Goal: Find specific page/section: Find specific page/section

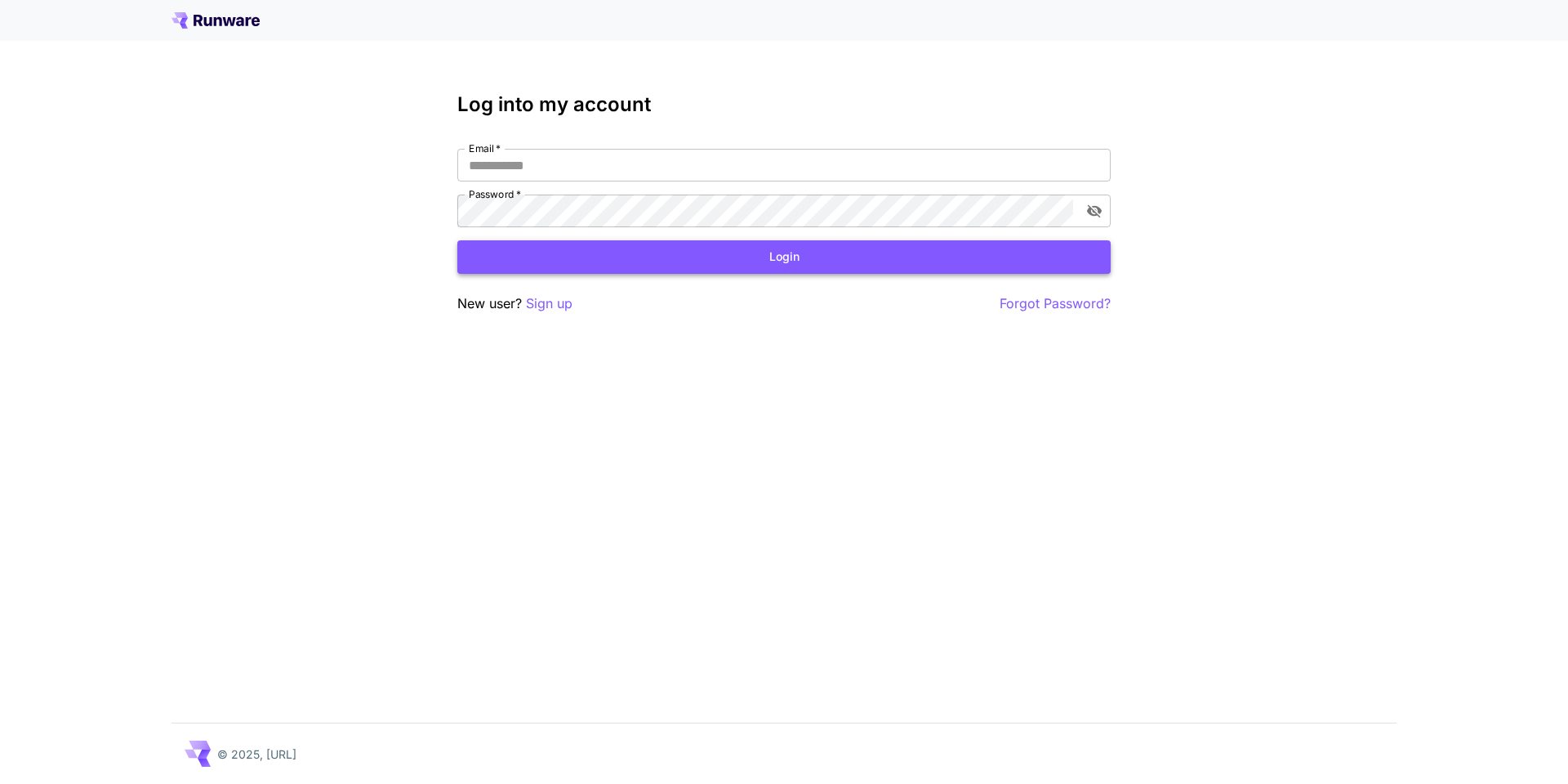
type input "**********"
click at [597, 260] on button "Login" at bounding box center [784, 257] width 653 height 34
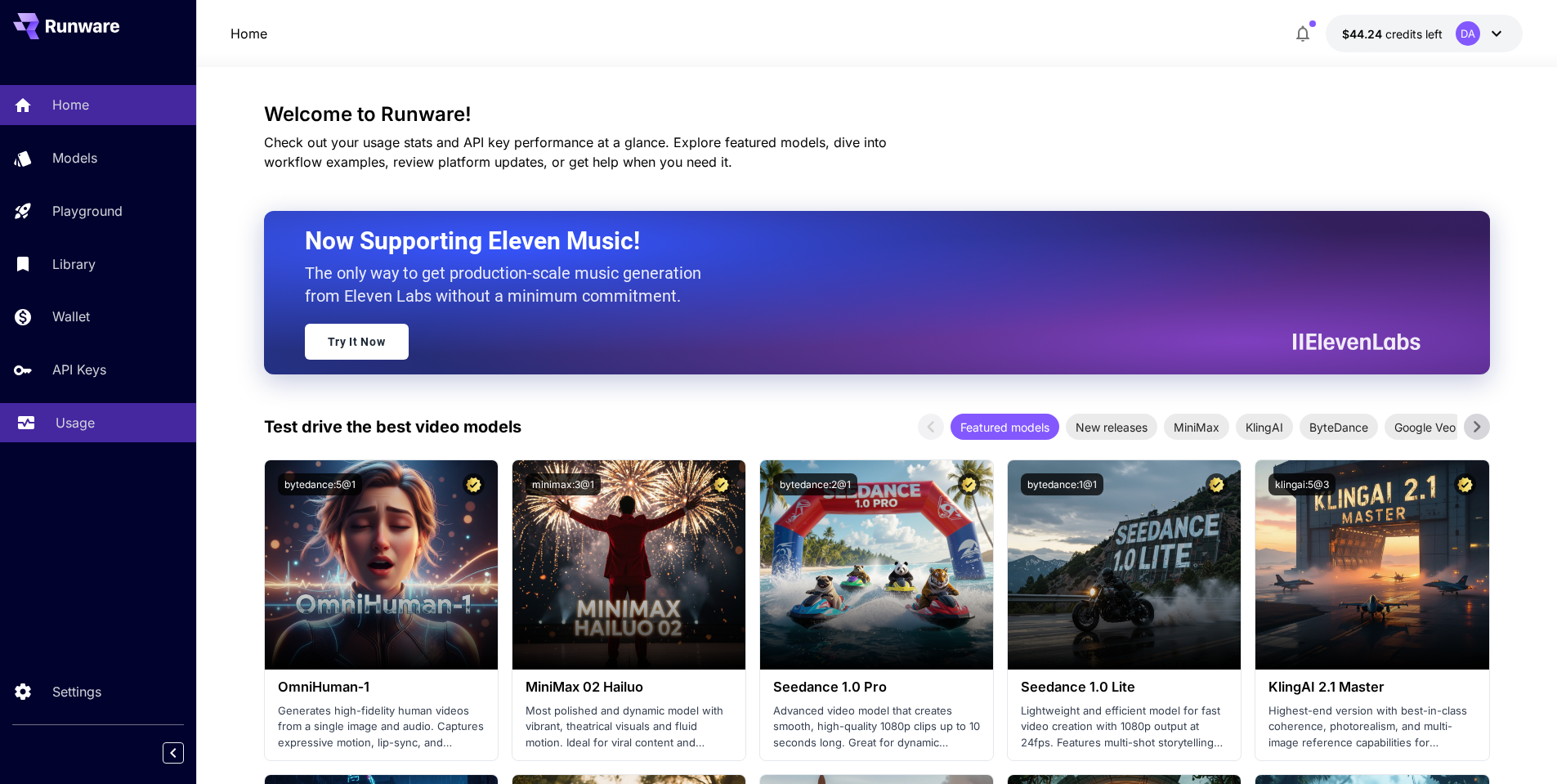
click at [100, 416] on div "Usage" at bounding box center [119, 422] width 128 height 20
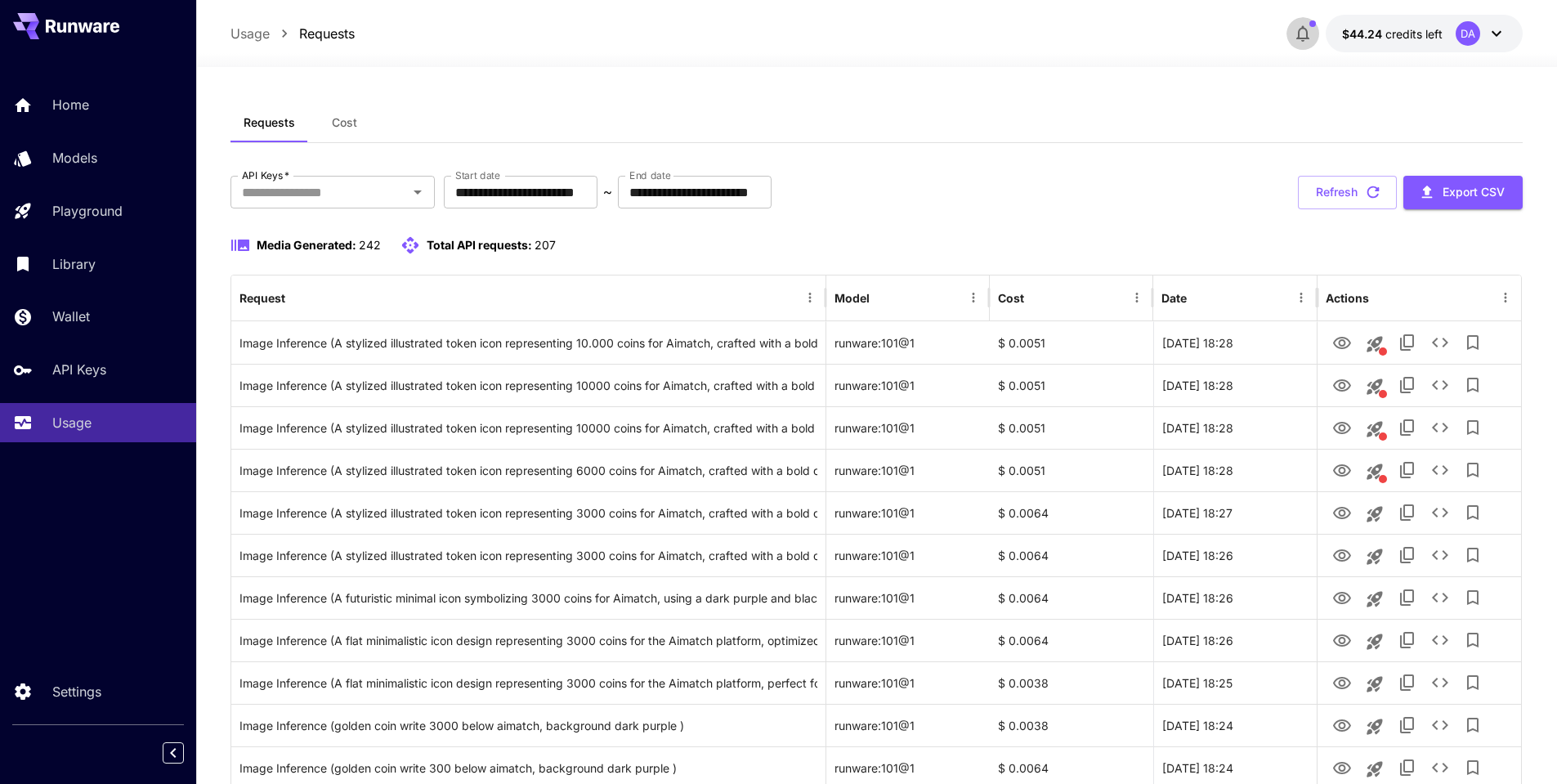
click at [1301, 33] on icon "button" at bounding box center [1303, 34] width 20 height 20
